Goal: Task Accomplishment & Management: Complete application form

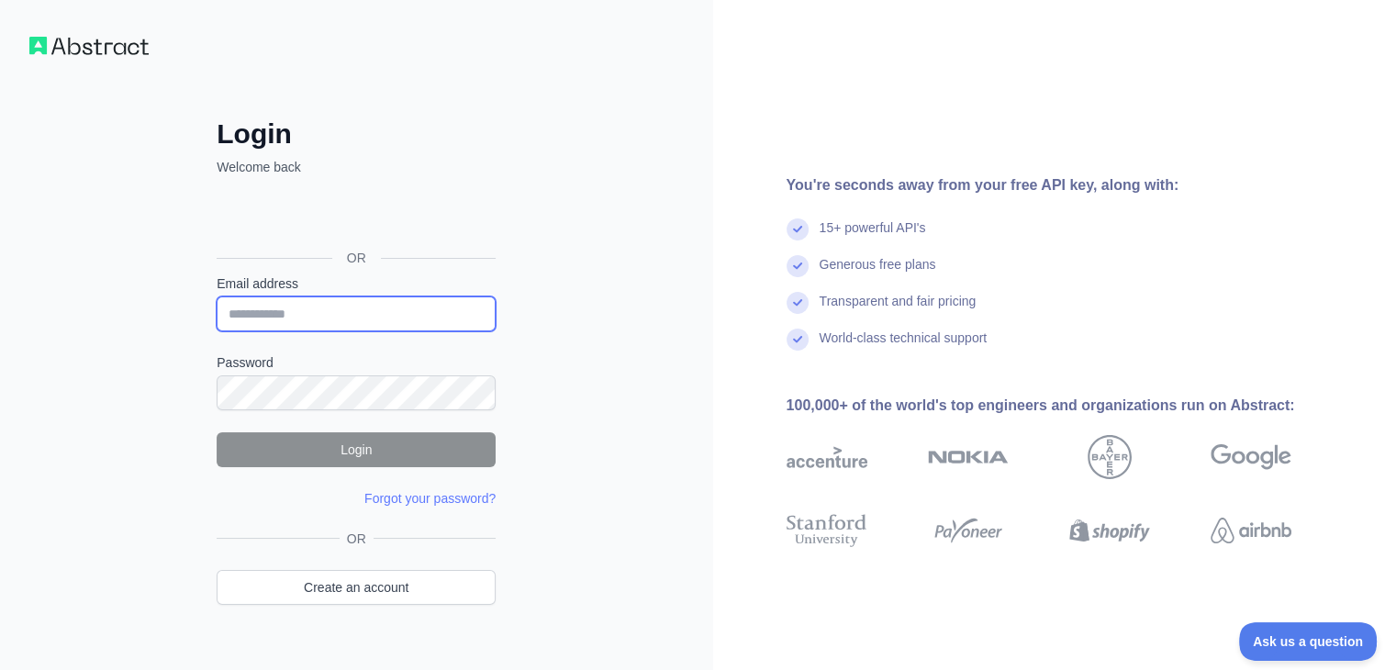
click at [321, 317] on input "Email address" at bounding box center [356, 314] width 279 height 35
type input "**********"
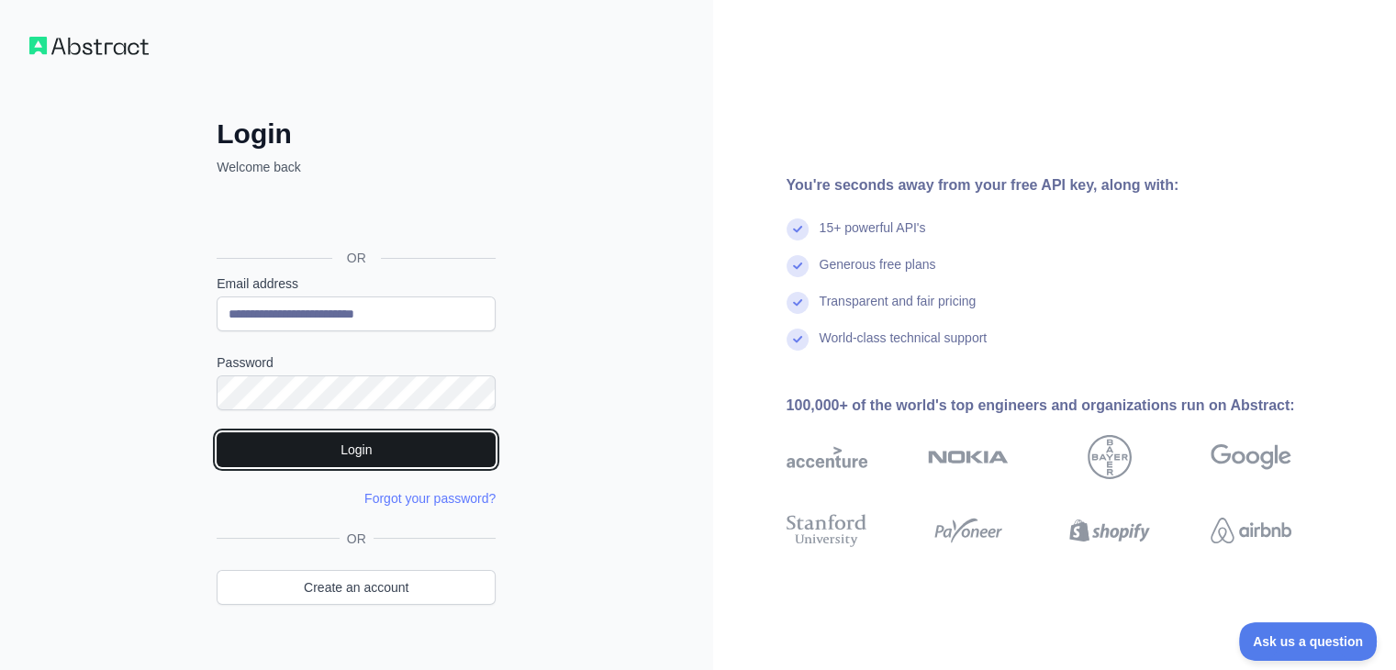
click at [321, 445] on button "Login" at bounding box center [356, 449] width 279 height 35
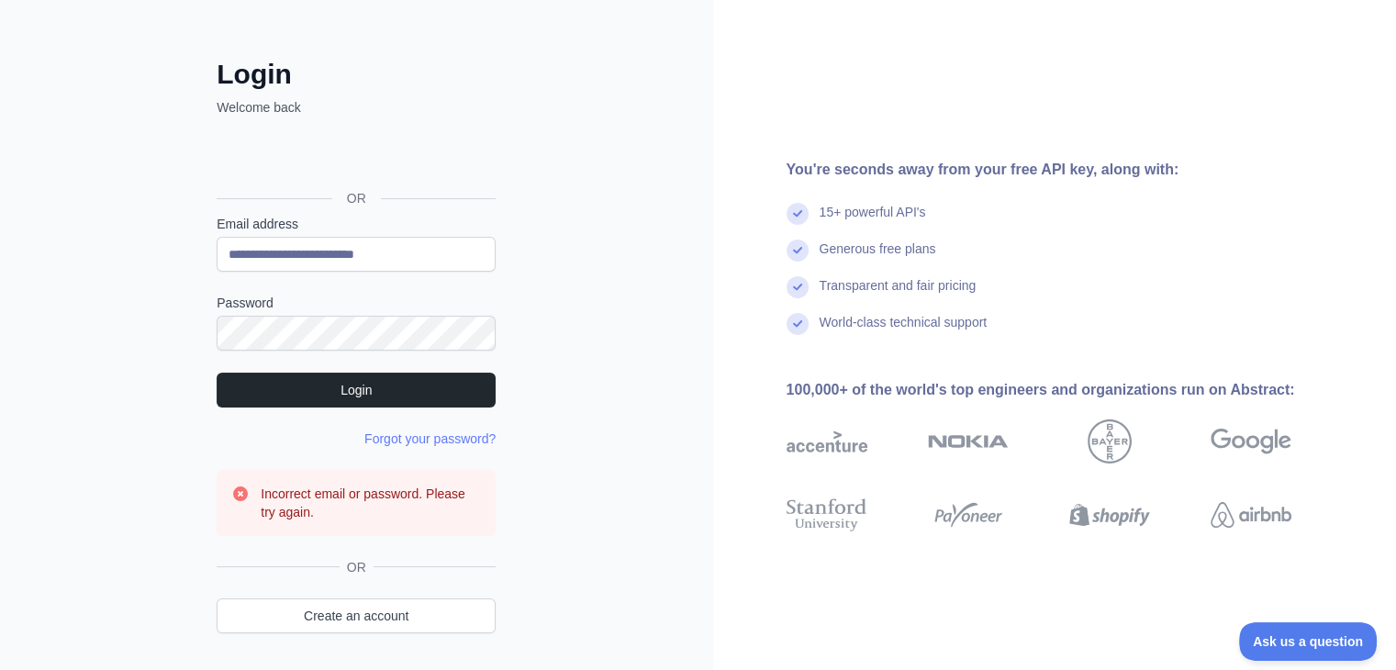
scroll to position [117, 0]
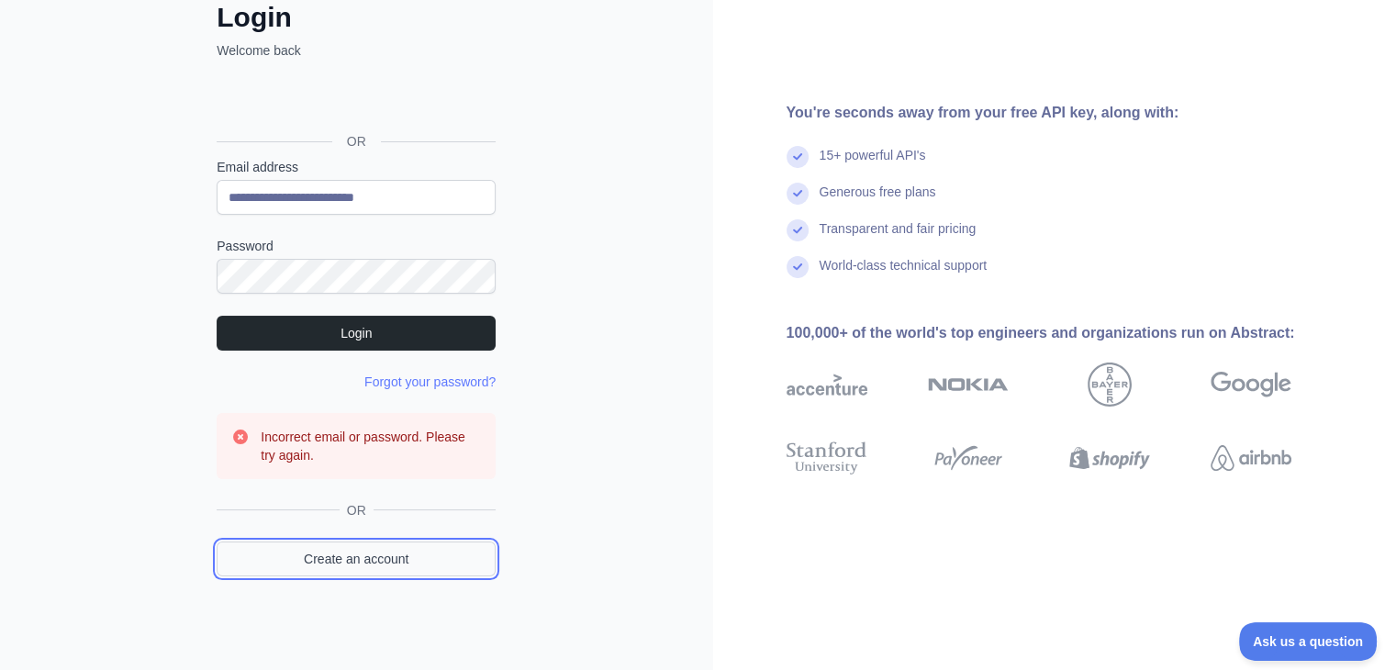
click at [373, 556] on link "Create an account" at bounding box center [356, 559] width 279 height 35
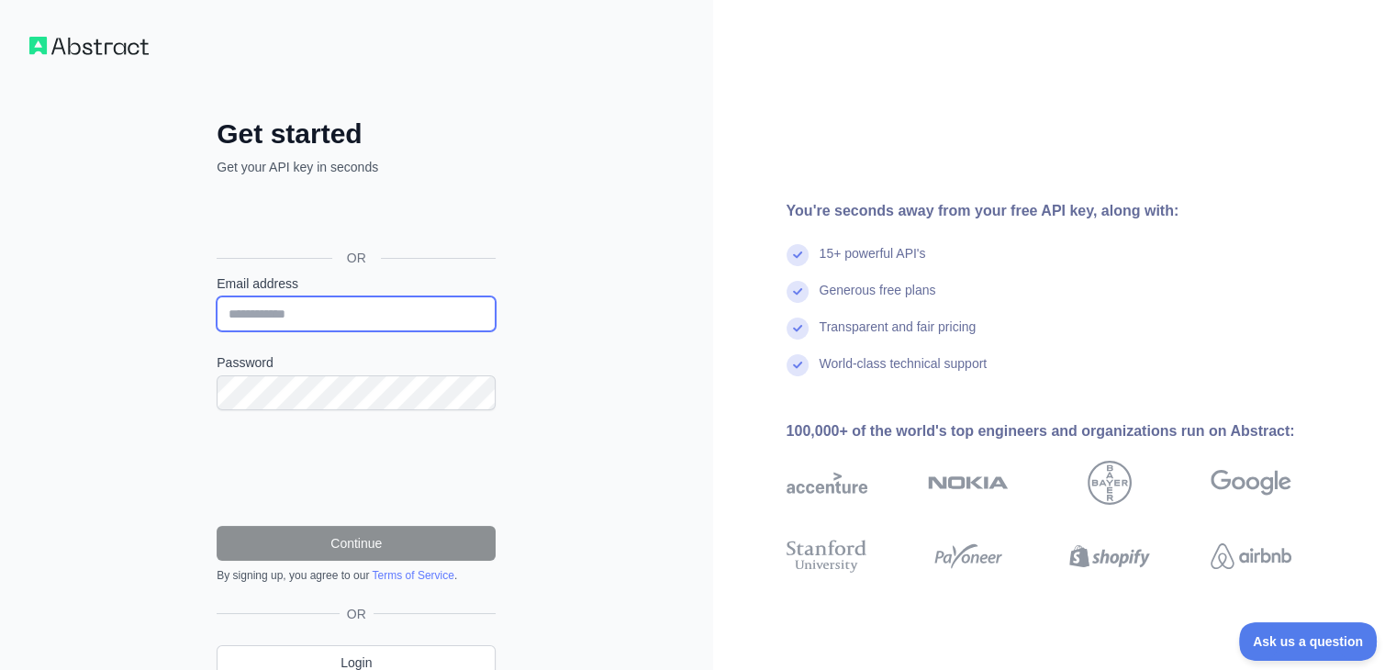
click at [281, 312] on input "Email address" at bounding box center [356, 314] width 279 height 35
type input "**********"
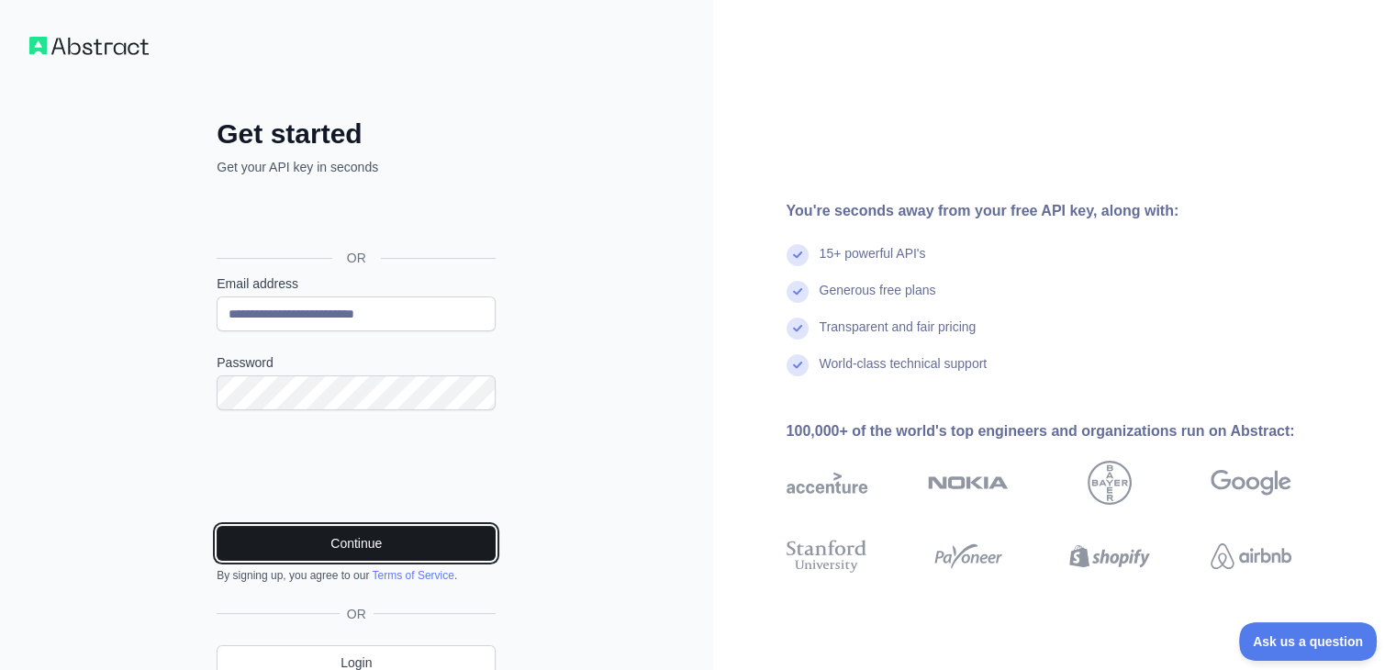
click at [297, 551] on button "Continue" at bounding box center [356, 543] width 279 height 35
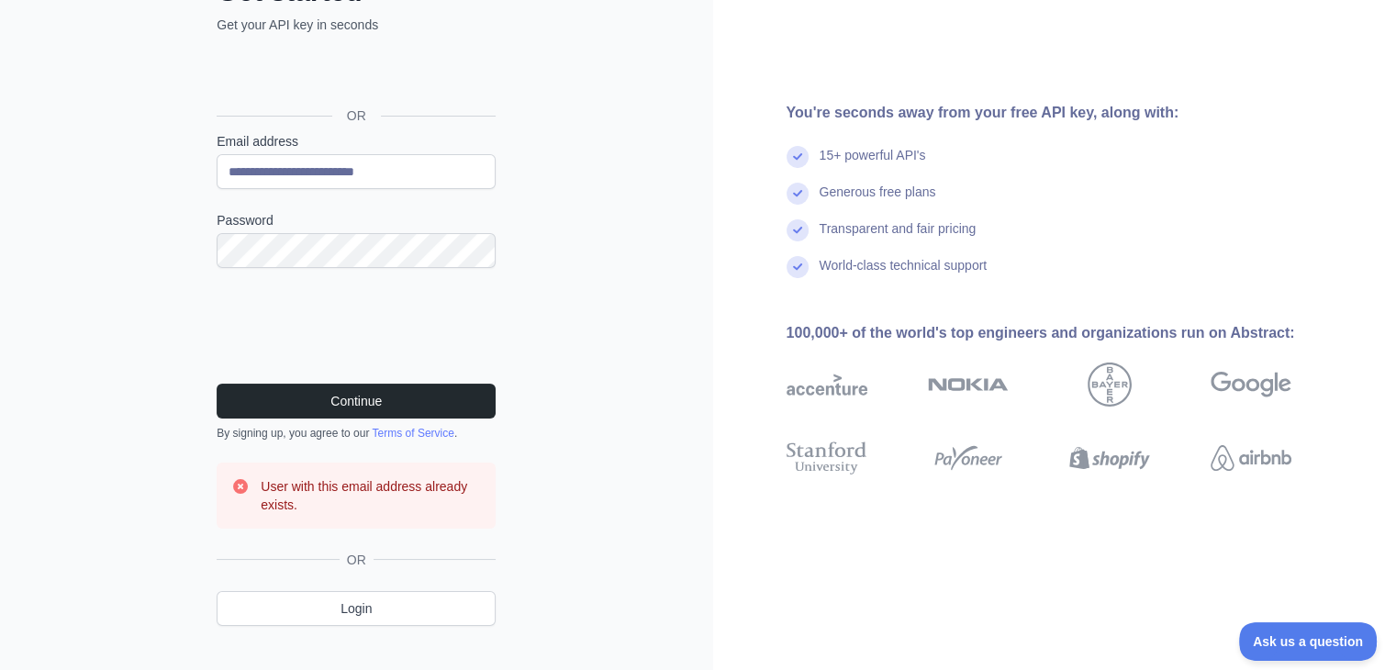
scroll to position [169, 0]
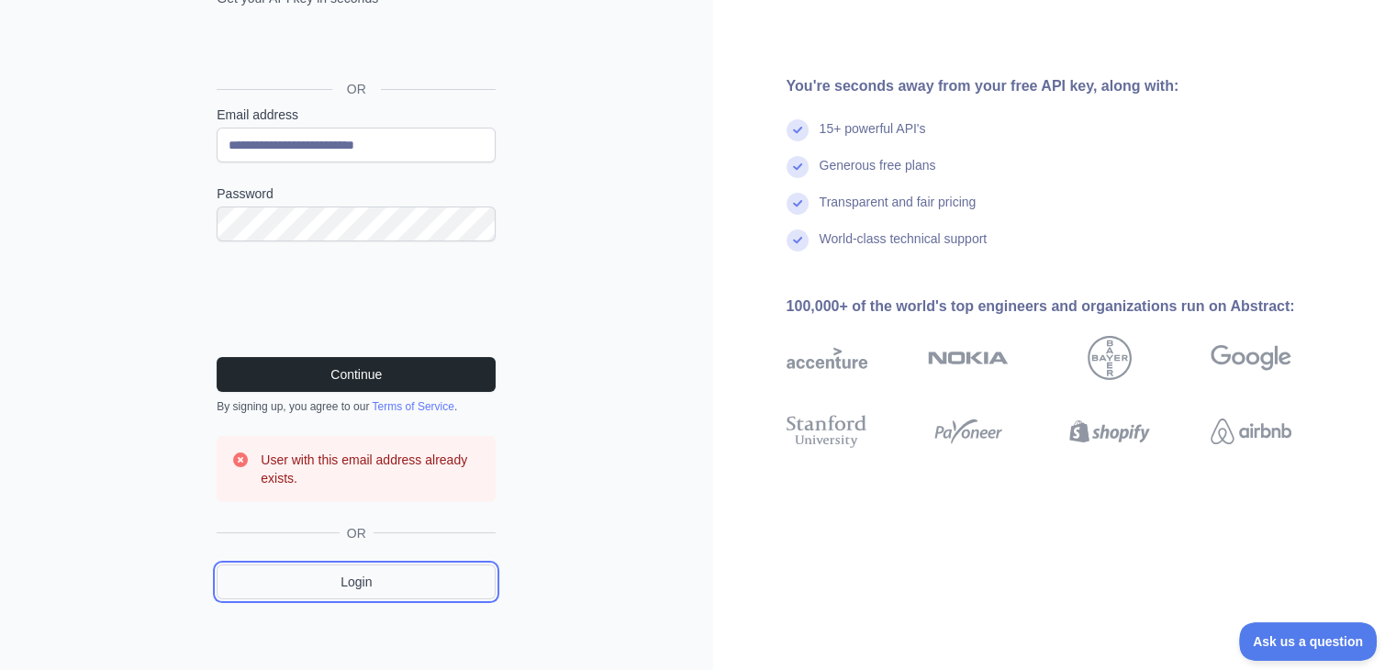
click at [400, 576] on link "Login" at bounding box center [356, 582] width 279 height 35
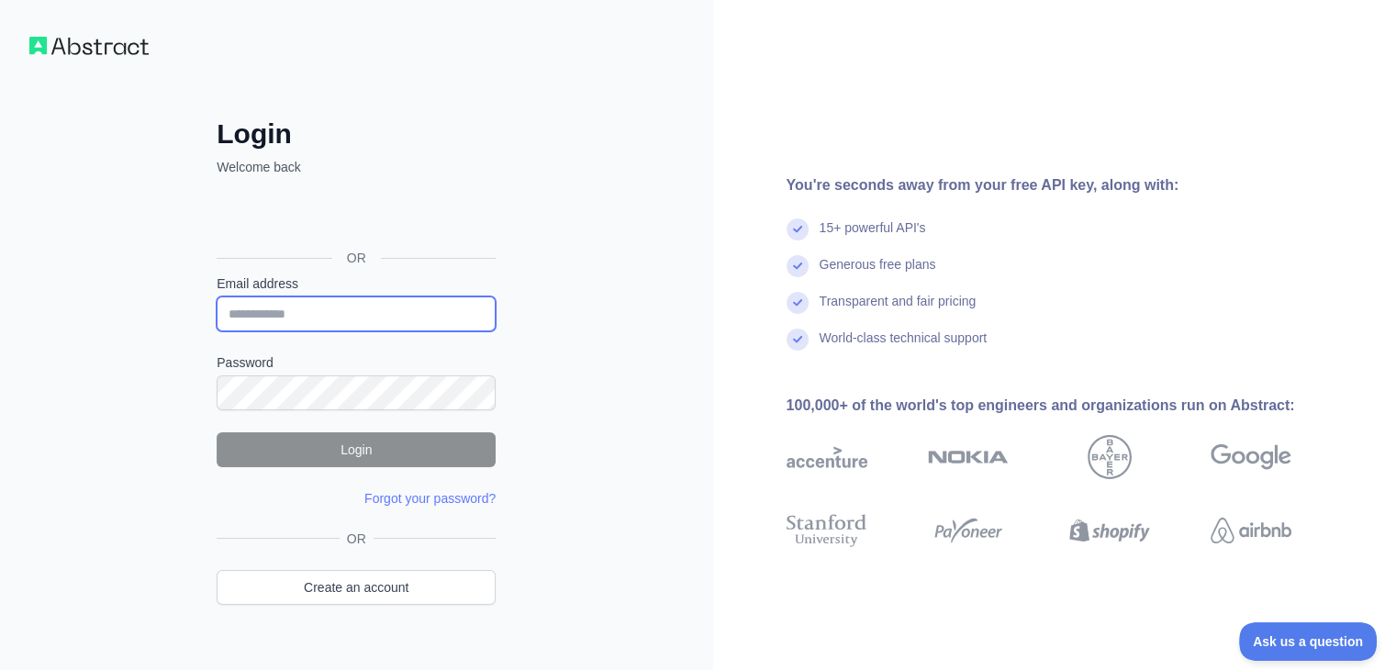
click at [302, 308] on input "Email address" at bounding box center [356, 314] width 279 height 35
